Goal: Task Accomplishment & Management: Use online tool/utility

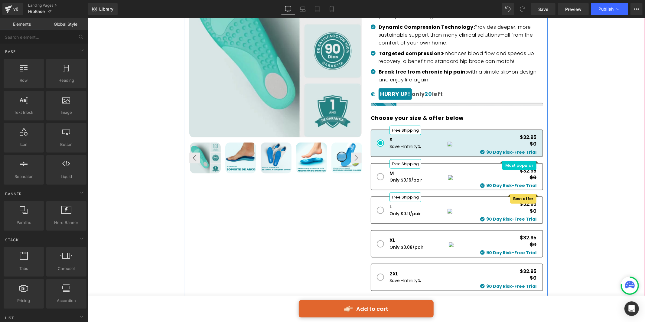
scroll to position [87, 0]
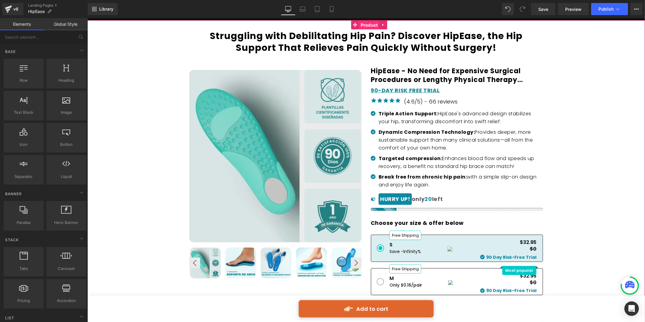
click at [366, 25] on span "Product" at bounding box center [369, 24] width 20 height 9
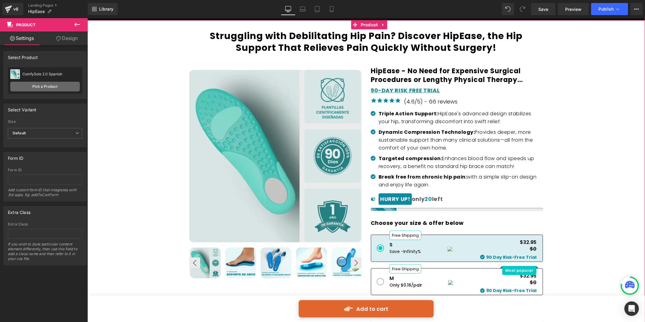
click at [44, 86] on link "Pick a Product" at bounding box center [44, 87] width 69 height 10
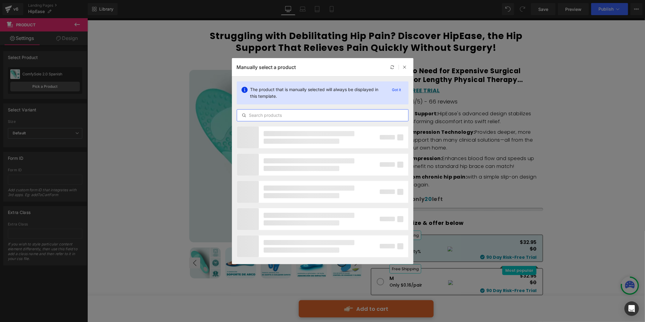
click at [277, 112] on input "text" at bounding box center [322, 115] width 171 height 7
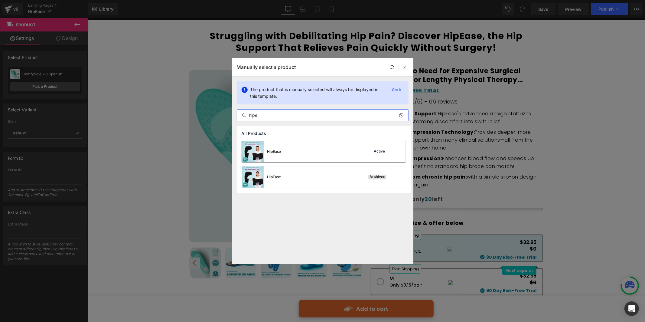
type input "hipe"
click at [330, 149] on div "HipEase Active" at bounding box center [324, 151] width 164 height 21
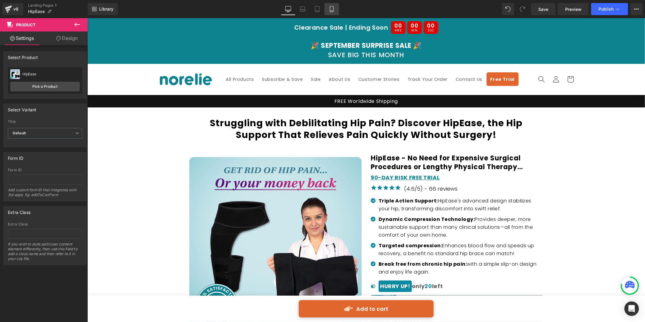
click at [327, 10] on link "Mobile" at bounding box center [331, 9] width 15 height 12
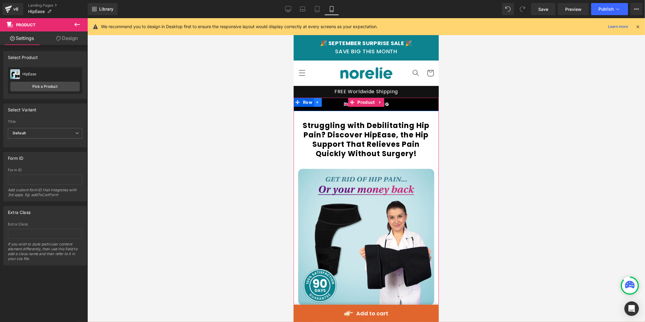
click at [317, 102] on icon at bounding box center [316, 102] width 1 height 3
click at [403, 105] on p "🇬🇧 FREE SHIPPING" at bounding box center [366, 104] width 136 height 8
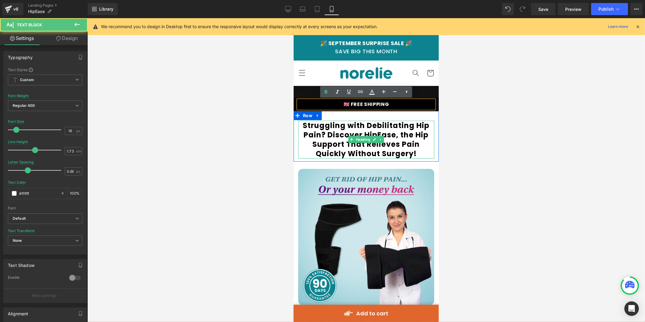
click at [398, 149] on h1 "Struggling with Debilitating Hip Pain? Discover HipEase, the Hip Support That R…" at bounding box center [366, 139] width 136 height 38
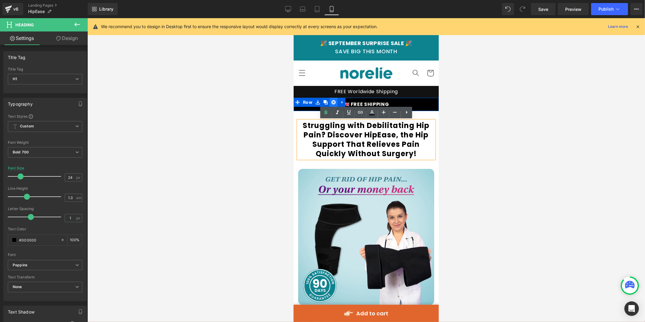
click at [335, 101] on icon at bounding box center [333, 102] width 4 height 5
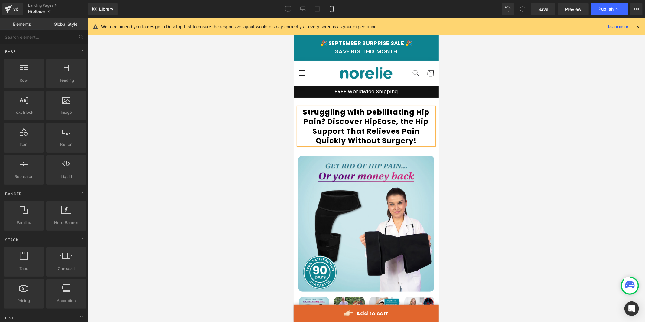
click at [523, 112] on div at bounding box center [365, 169] width 557 height 303
click at [317, 8] on icon at bounding box center [317, 9] width 6 height 6
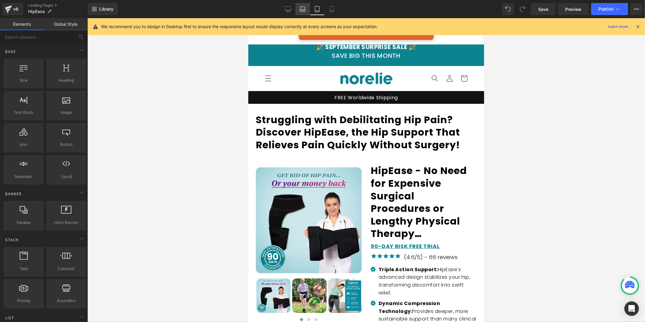
click at [302, 5] on link "Laptop" at bounding box center [302, 9] width 15 height 12
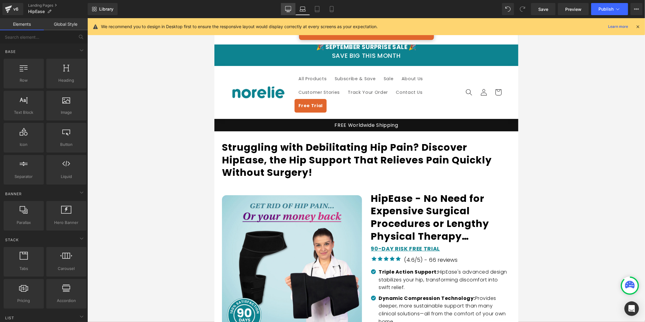
click at [286, 5] on link "Desktop" at bounding box center [288, 9] width 15 height 12
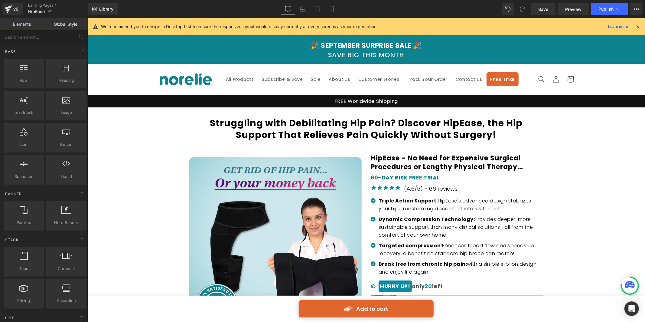
click at [636, 28] on icon at bounding box center [637, 26] width 5 height 5
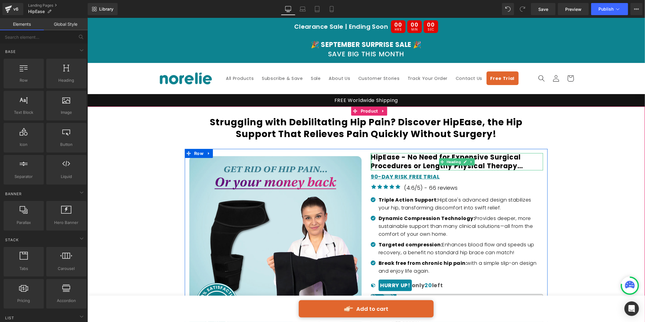
scroll to position [1, 0]
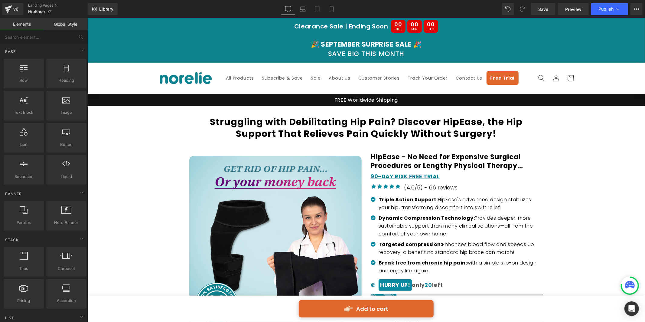
click at [380, 24] on strong "Clearance Sale | Ending Soon" at bounding box center [341, 26] width 94 height 8
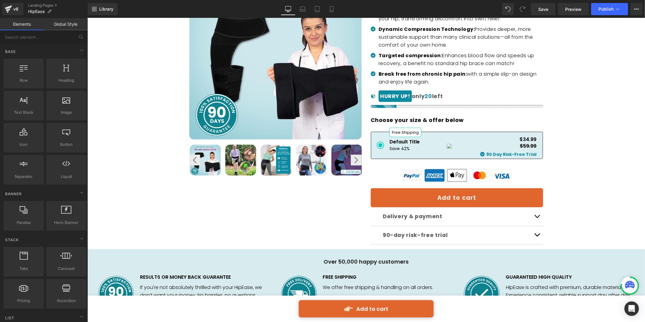
scroll to position [200, 0]
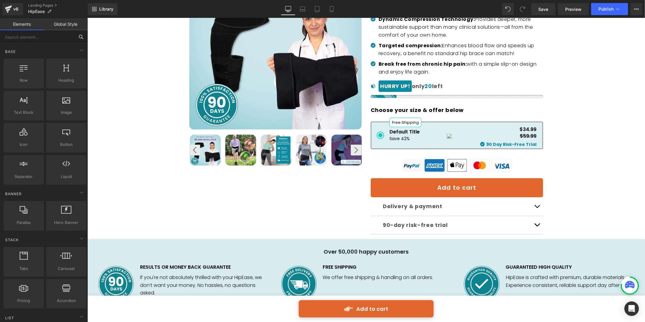
drag, startPoint x: 52, startPoint y: 37, endPoint x: 56, endPoint y: 35, distance: 3.8
click at [52, 37] on input "text" at bounding box center [37, 36] width 74 height 13
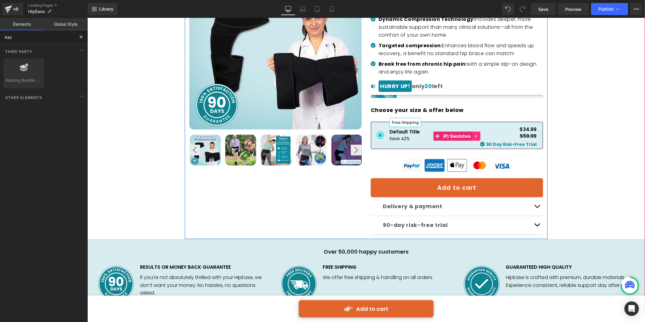
type input "kac"
click at [473, 134] on link at bounding box center [476, 135] width 8 height 9
click at [480, 135] on icon at bounding box center [479, 136] width 4 height 5
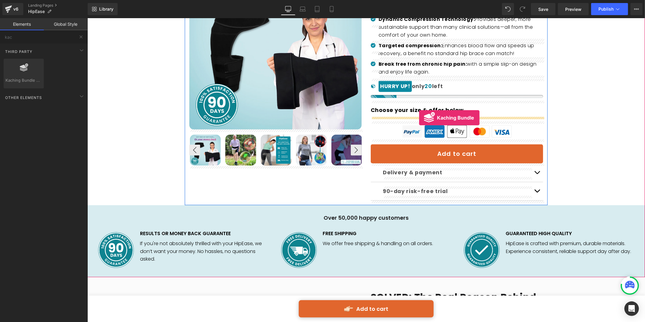
drag, startPoint x: 135, startPoint y: 92, endPoint x: 419, endPoint y: 117, distance: 284.5
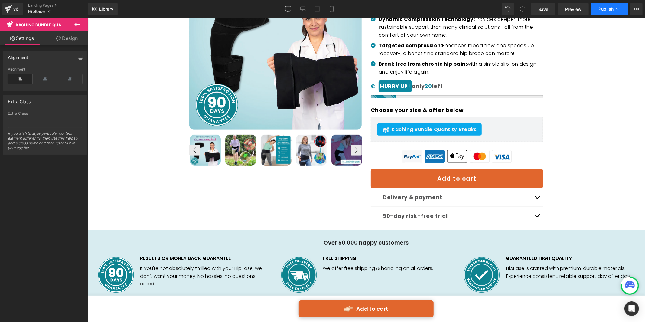
click at [602, 9] on span "Publish" at bounding box center [605, 9] width 15 height 5
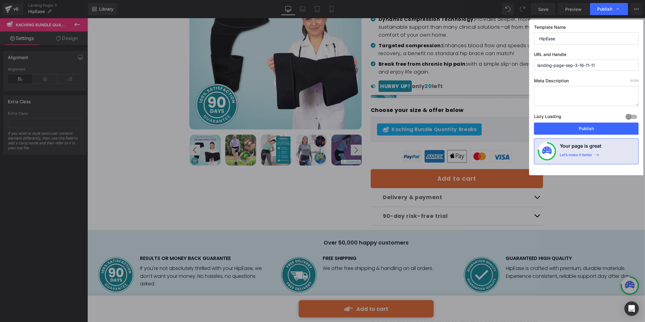
click at [627, 116] on div at bounding box center [631, 117] width 15 height 10
click at [571, 63] on input "landing-page-sep-3-16-11-11" at bounding box center [586, 65] width 105 height 11
type input "hipease"
drag, startPoint x: 581, startPoint y: 131, endPoint x: 493, endPoint y: 113, distance: 89.2
click at [581, 131] on button "Publish" at bounding box center [586, 128] width 105 height 12
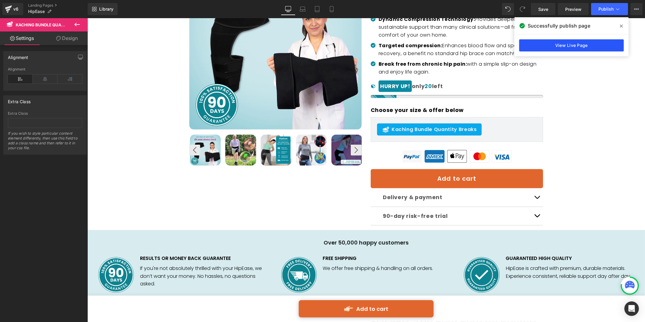
click at [567, 43] on link "View Live Page" at bounding box center [571, 45] width 105 height 12
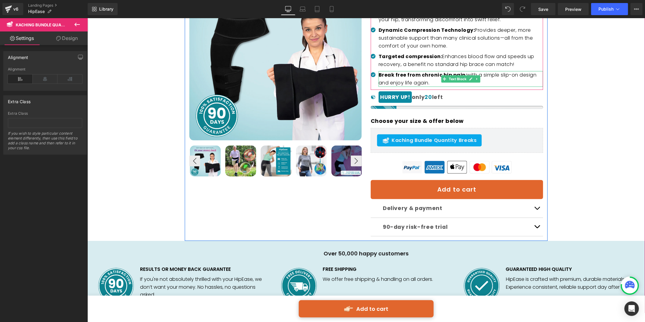
scroll to position [110, 0]
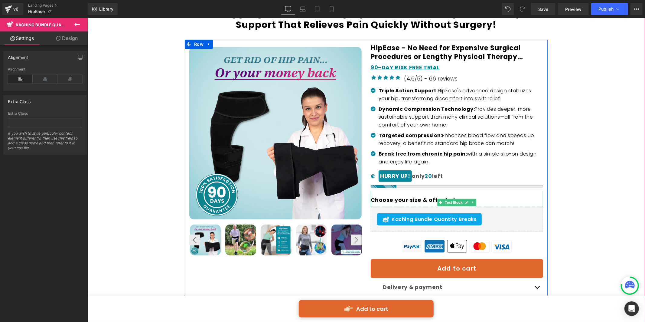
click at [474, 204] on link at bounding box center [473, 201] width 6 height 7
click at [474, 204] on link at bounding box center [476, 201] width 6 height 7
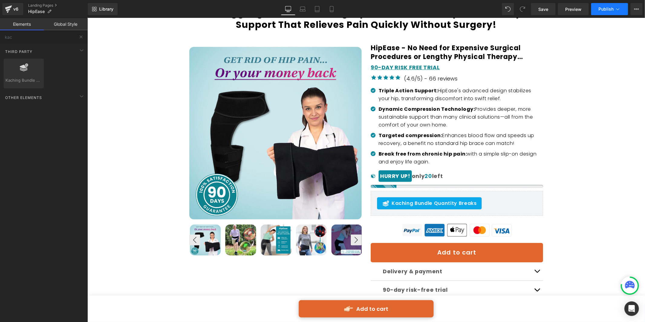
click at [603, 11] on span "Publish" at bounding box center [605, 9] width 15 height 5
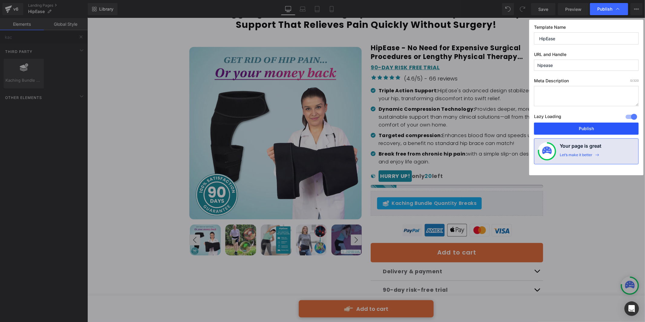
click at [592, 127] on button "Publish" at bounding box center [586, 128] width 105 height 12
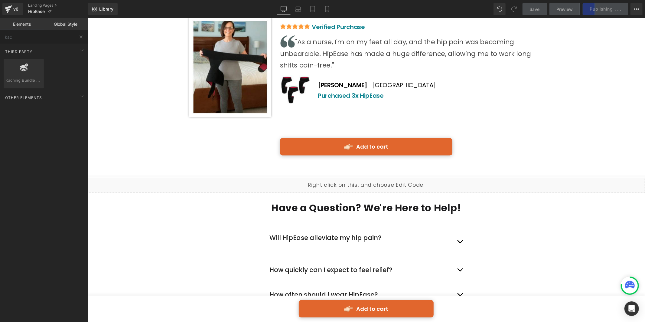
scroll to position [2883, 0]
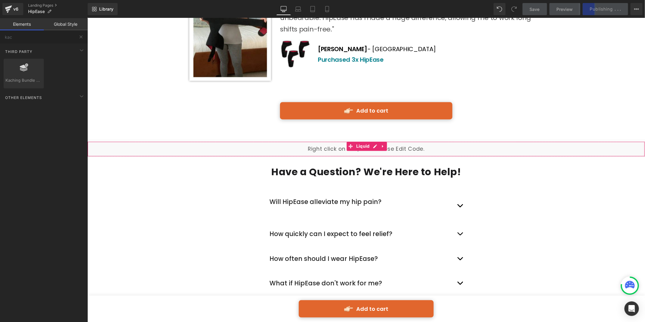
click at [341, 141] on div "Liquid" at bounding box center [365, 148] width 557 height 15
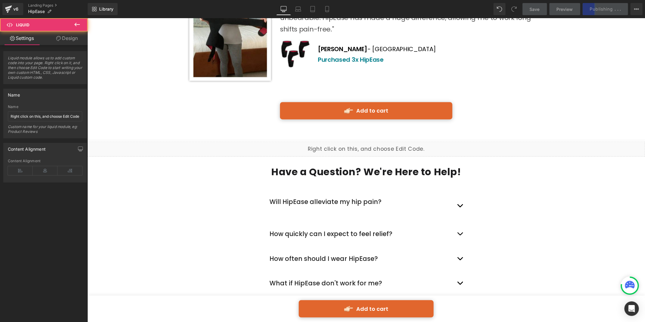
drag, startPoint x: 372, startPoint y: 98, endPoint x: 460, endPoint y: 116, distance: 89.5
click at [372, 141] on div "Liquid" at bounding box center [365, 148] width 557 height 15
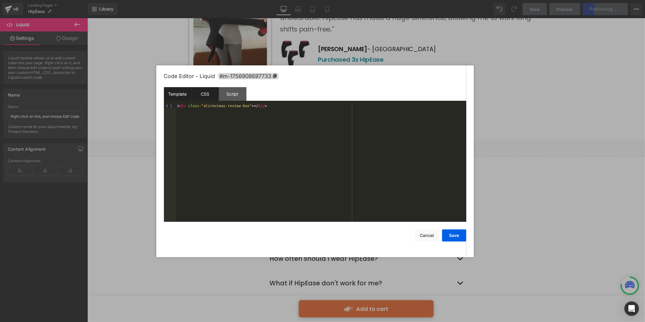
click at [212, 94] on div "CSS" at bounding box center [204, 94] width 27 height 14
drag, startPoint x: 238, startPoint y: 96, endPoint x: 230, endPoint y: 95, distance: 8.2
click at [238, 96] on div "Script" at bounding box center [232, 94] width 27 height 14
click at [176, 94] on div "Template" at bounding box center [177, 94] width 27 height 14
click at [210, 95] on div "CSS" at bounding box center [204, 94] width 27 height 14
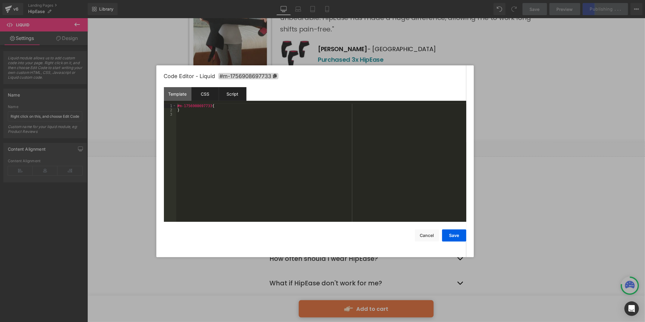
click at [233, 89] on div "Script" at bounding box center [232, 94] width 27 height 14
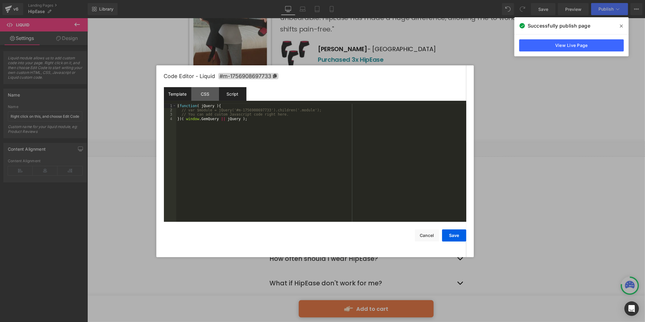
click at [186, 92] on div "Template" at bounding box center [177, 94] width 27 height 14
click at [212, 91] on div "CSS" at bounding box center [204, 94] width 27 height 14
click at [236, 89] on div "Script" at bounding box center [232, 94] width 27 height 14
click at [198, 99] on div "CSS" at bounding box center [204, 94] width 27 height 14
click at [239, 102] on div "Template CSS Script Data" at bounding box center [315, 95] width 302 height 17
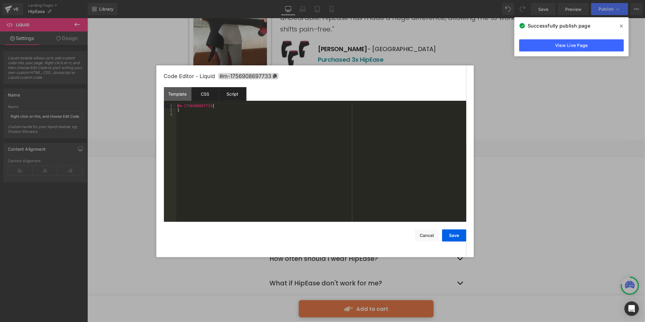
click at [233, 95] on div "Script" at bounding box center [232, 94] width 27 height 14
click at [356, 32] on div at bounding box center [322, 161] width 645 height 322
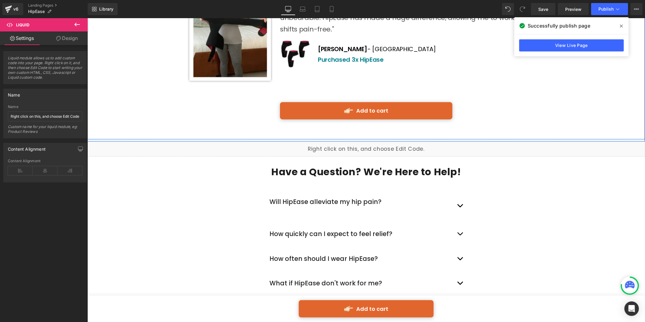
scroll to position [2682, 0]
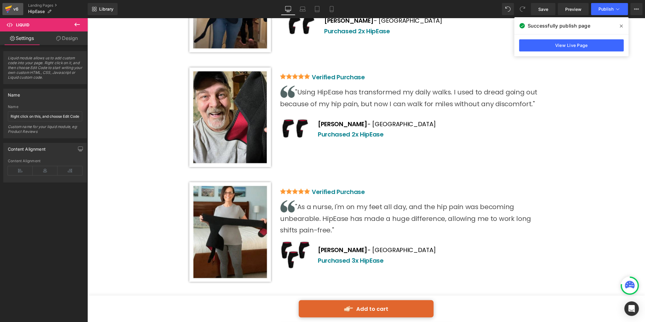
click at [13, 8] on div "v6" at bounding box center [16, 9] width 8 height 8
click at [545, 7] on span "Save" at bounding box center [543, 9] width 10 height 6
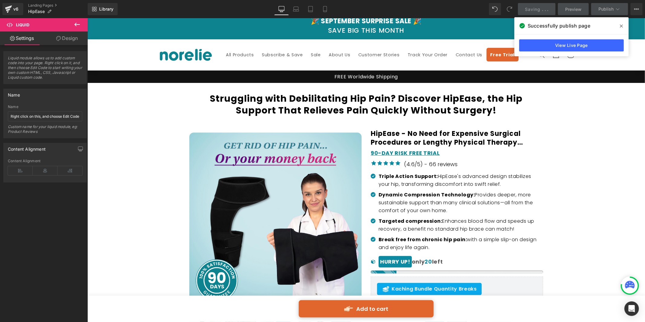
scroll to position [0, 0]
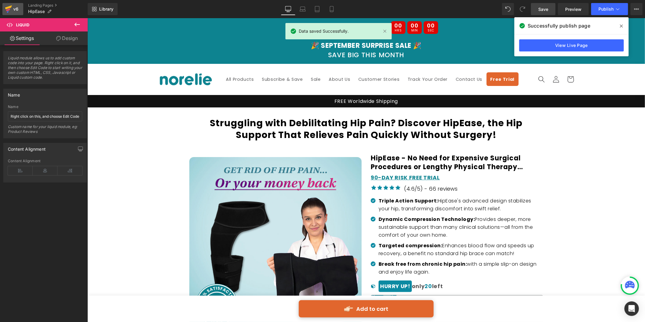
click at [20, 12] on link "v6" at bounding box center [12, 9] width 21 height 12
